Goal: Task Accomplishment & Management: Manage account settings

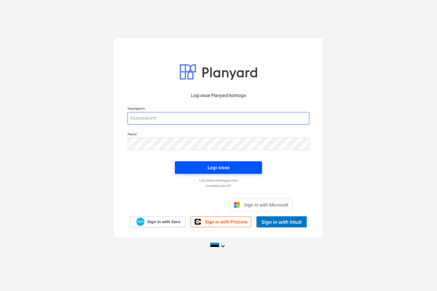
type input "[EMAIL_ADDRESS][DOMAIN_NAME]"
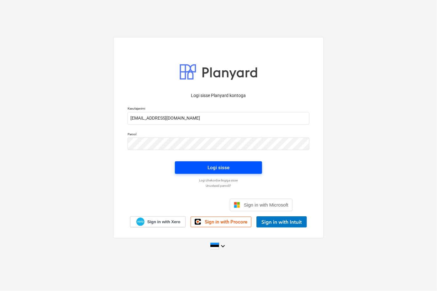
click at [208, 165] on div "Logi sisse" at bounding box center [219, 168] width 22 height 8
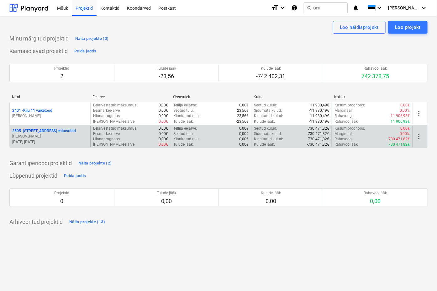
click at [25, 131] on p "2505 - [STREET_ADDRESS] ehitustööd" at bounding box center [44, 130] width 64 height 5
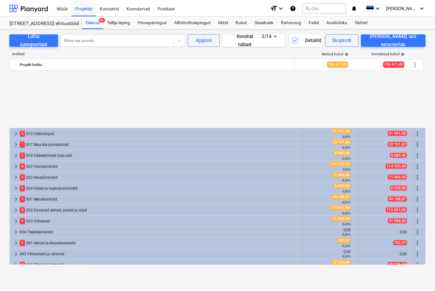
scroll to position [279, 0]
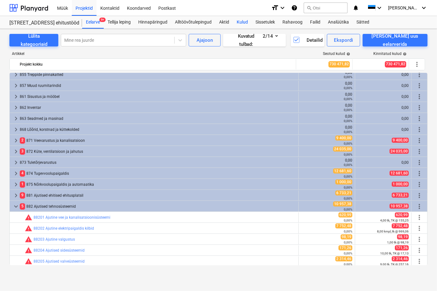
click at [242, 20] on div "Kulud" at bounding box center [242, 22] width 19 height 13
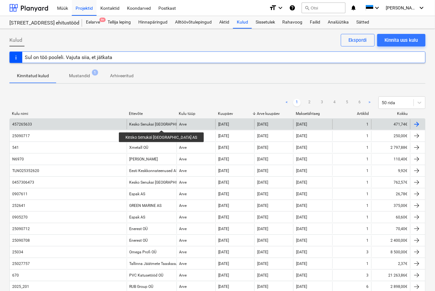
click at [149, 125] on div "Kesko Senukai [GEOGRAPHIC_DATA] AS" at bounding box center [163, 124] width 67 height 4
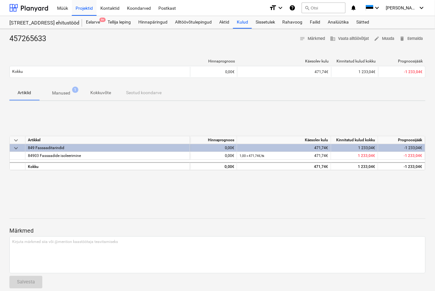
click at [63, 92] on p "Manused" at bounding box center [61, 93] width 18 height 7
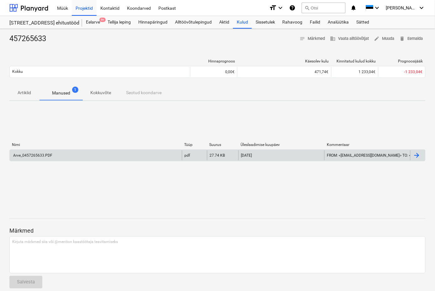
click at [35, 156] on div "Arve_0457265633.PDF" at bounding box center [32, 155] width 40 height 4
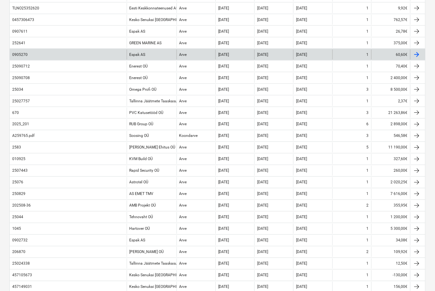
scroll to position [174, 0]
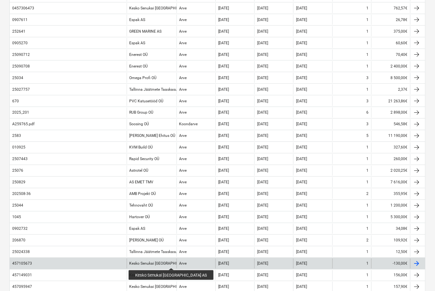
click at [159, 262] on div "Kesko Senukai [GEOGRAPHIC_DATA] AS" at bounding box center [163, 263] width 67 height 4
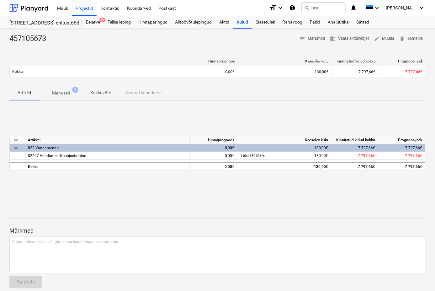
click at [57, 91] on p "Manused" at bounding box center [61, 93] width 18 height 7
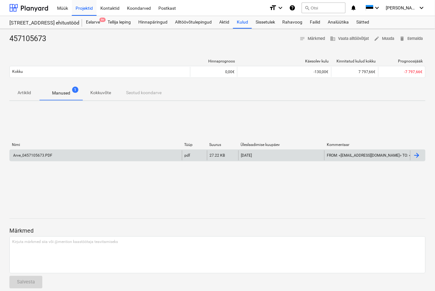
click at [35, 154] on div "Arve_0457105673.PDF" at bounding box center [32, 155] width 40 height 4
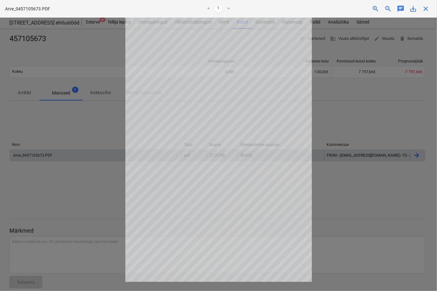
drag, startPoint x: 60, startPoint y: 192, endPoint x: 52, endPoint y: 2, distance: 190.3
click at [62, 184] on div at bounding box center [218, 154] width 437 height 273
